Goal: Task Accomplishment & Management: Use online tool/utility

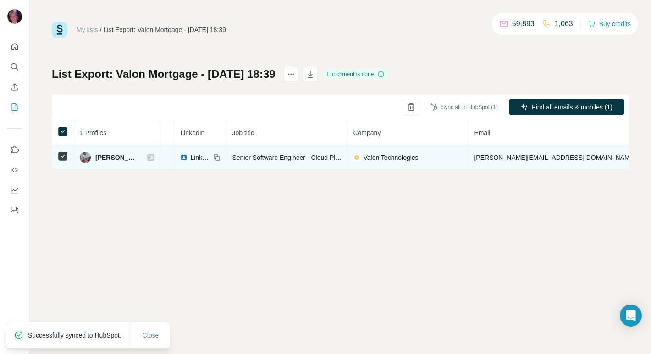
scroll to position [0, 59]
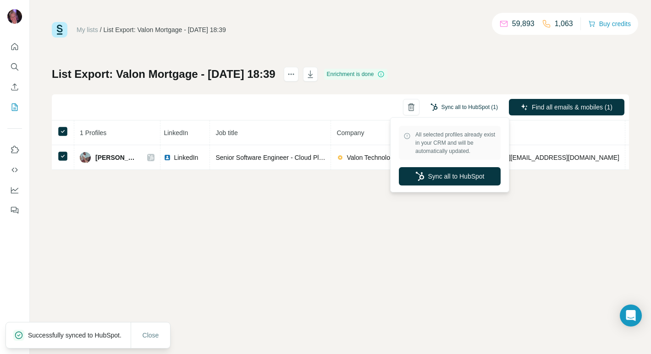
click at [454, 104] on button "Sync all to HubSpot (1)" at bounding box center [464, 107] width 80 height 14
click at [465, 178] on button "Sync all to HubSpot" at bounding box center [450, 176] width 102 height 18
